Goal: Task Accomplishment & Management: Manage account settings

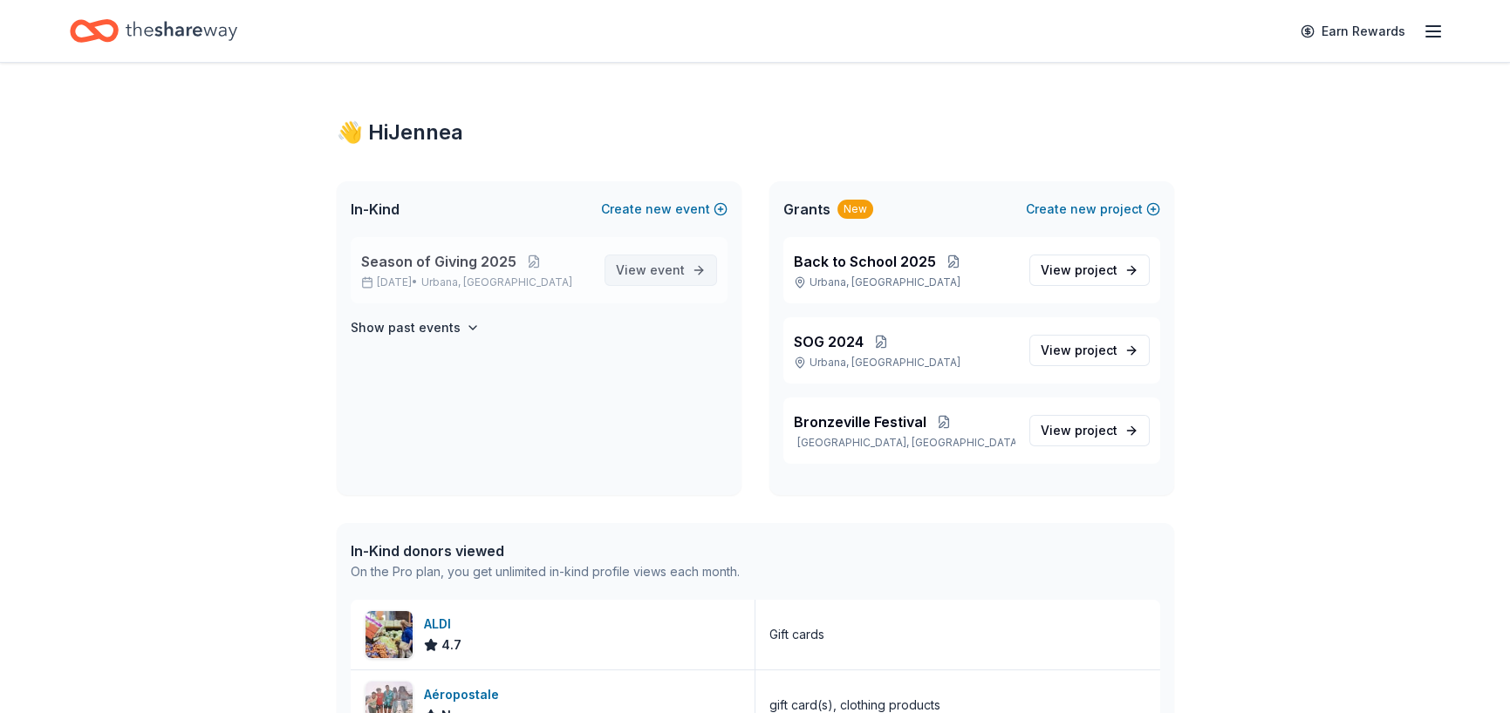
click at [645, 269] on span "View event" at bounding box center [650, 270] width 69 height 21
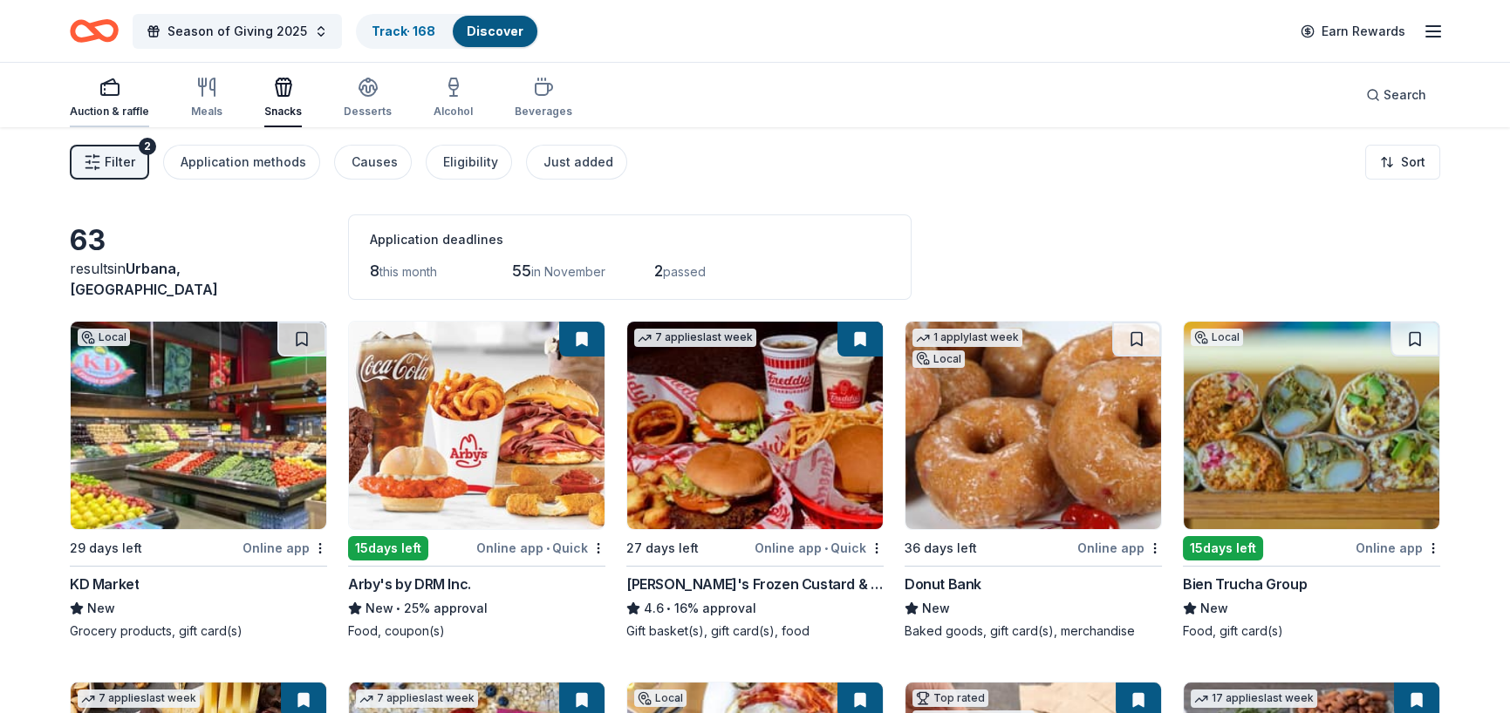
click at [101, 89] on icon "button" at bounding box center [109, 87] width 21 height 21
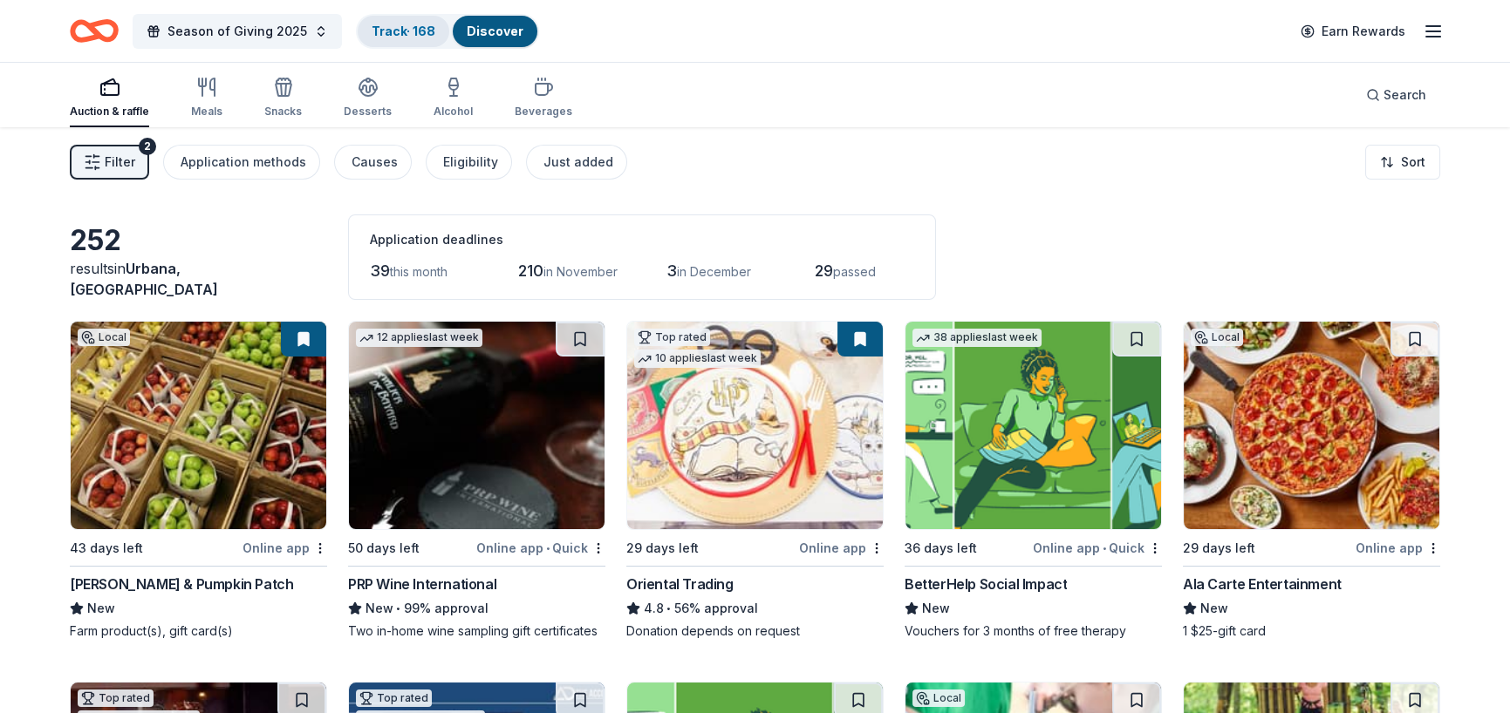
click at [412, 25] on link "Track · 168" at bounding box center [404, 31] width 64 height 15
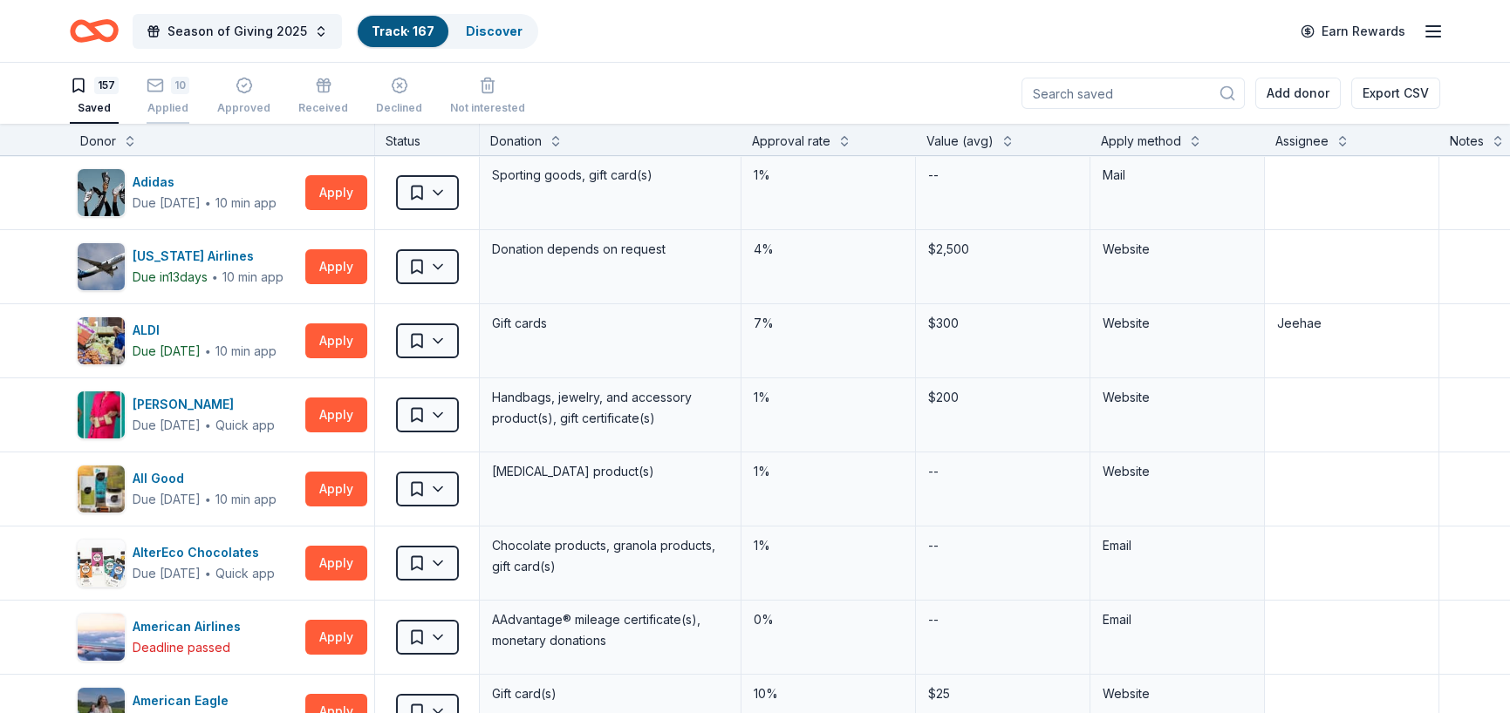
click at [173, 111] on div "Applied" at bounding box center [168, 108] width 43 height 14
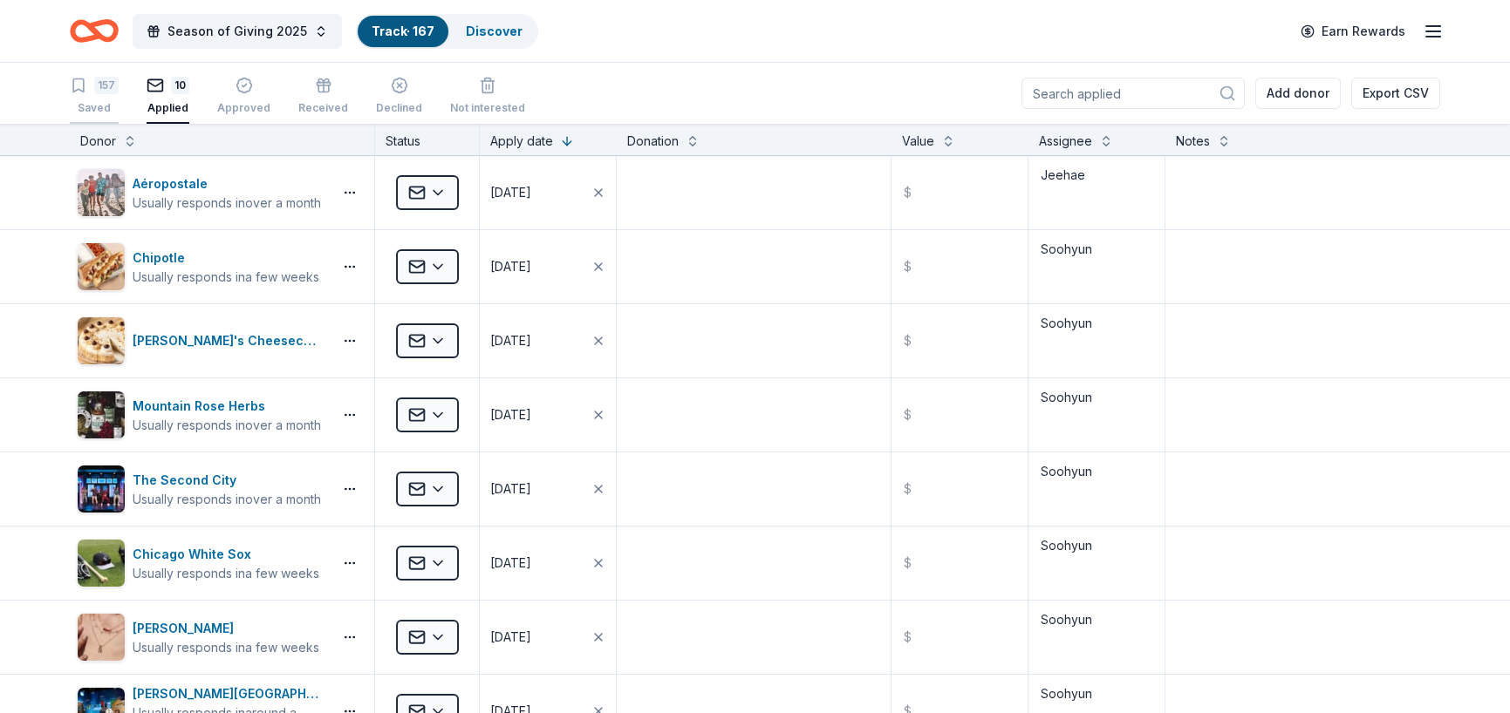
click at [92, 101] on div "Saved" at bounding box center [94, 108] width 49 height 14
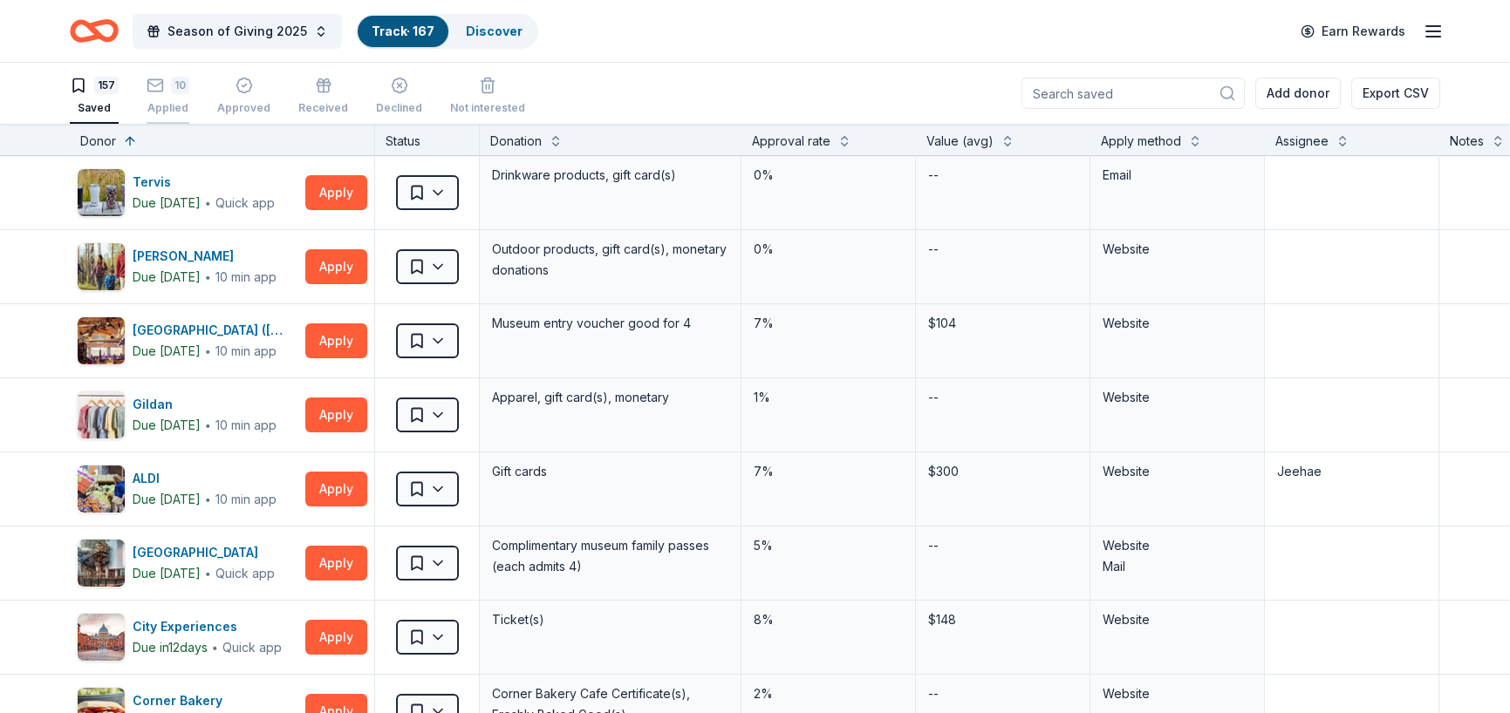
click at [172, 102] on div "Applied" at bounding box center [168, 108] width 43 height 14
